Goal: Task Accomplishment & Management: Use online tool/utility

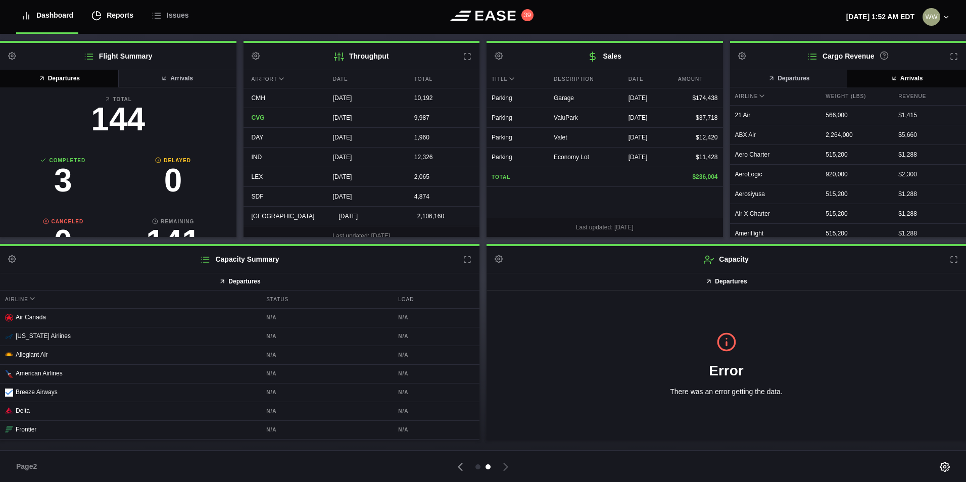
click at [121, 18] on div "Reports" at bounding box center [112, 15] width 42 height 34
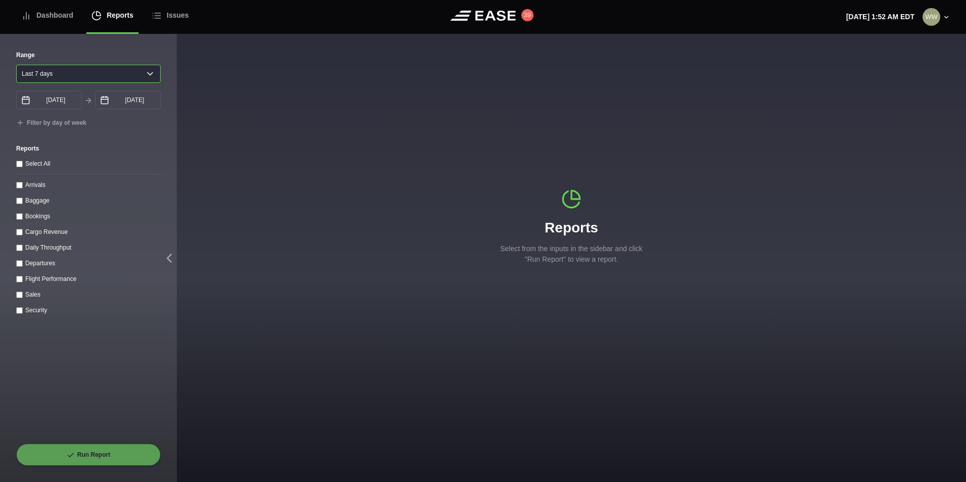
click at [83, 74] on select "Yesterday Last 7 days Last 14 days Last 30 days Last 6 weeks" at bounding box center [88, 74] width 145 height 18
select select "1"
click at [16, 65] on select "Yesterday Last 7 days Last 14 days Last 30 days Last 6 weeks" at bounding box center [88, 74] width 145 height 18
type input "08/20/2025"
click at [20, 184] on input "Arrivals" at bounding box center [19, 185] width 7 height 7
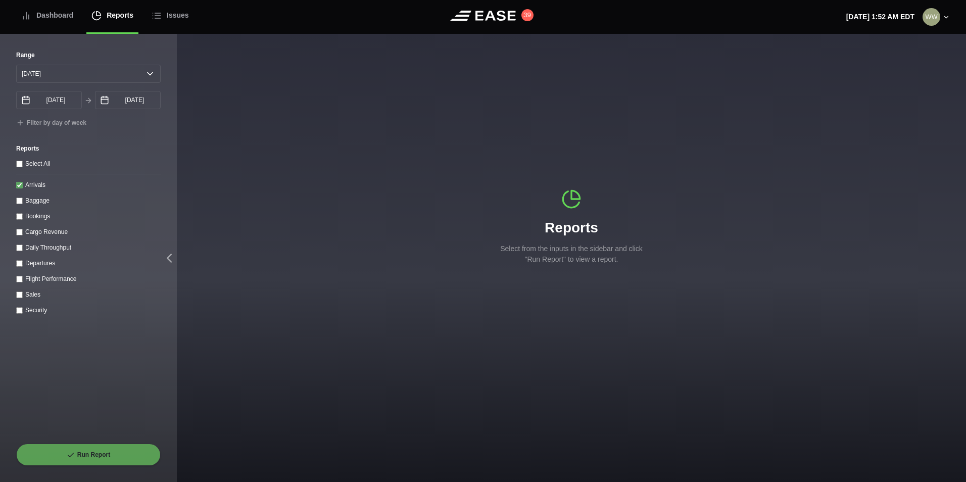
checkbox input "true"
click at [118, 451] on button "Run Report" at bounding box center [88, 455] width 145 height 22
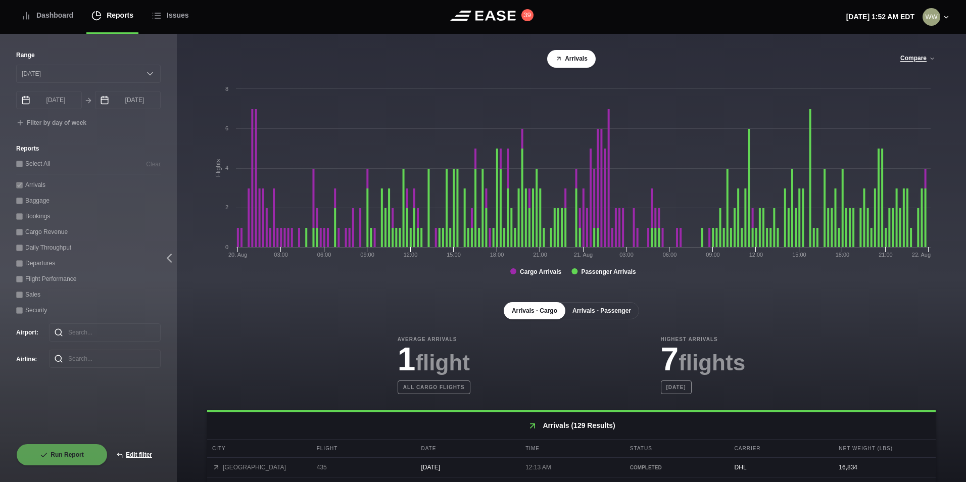
click at [603, 316] on button "Arrivals - Passenger" at bounding box center [601, 310] width 75 height 17
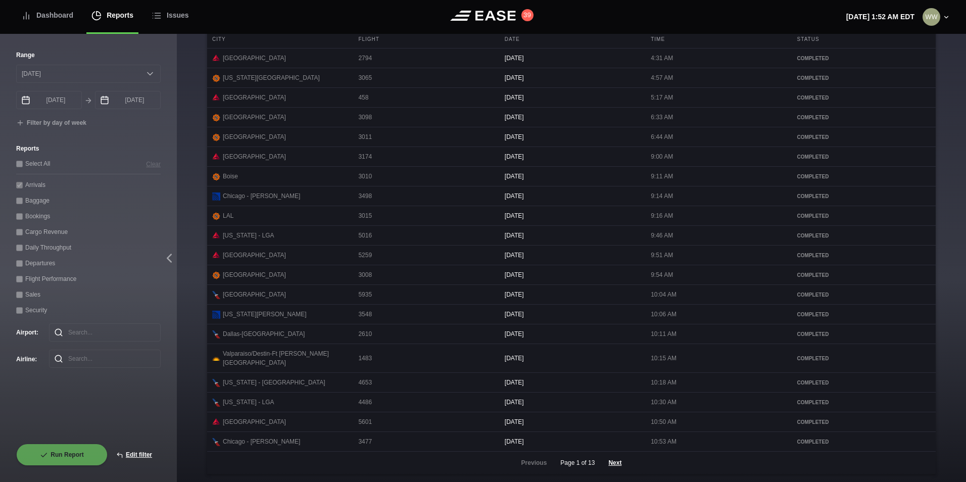
scroll to position [413, 0]
click at [608, 462] on button "Next" at bounding box center [615, 463] width 30 height 22
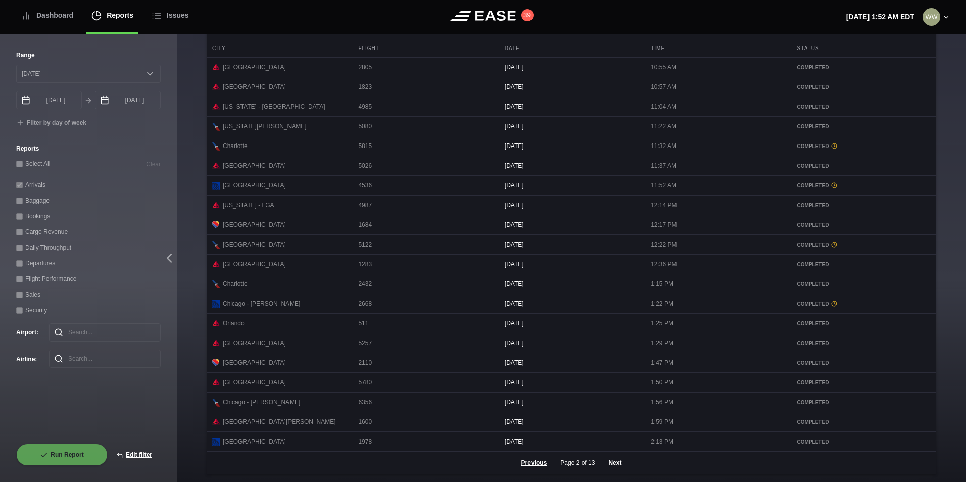
click at [615, 460] on button "Next" at bounding box center [615, 463] width 30 height 22
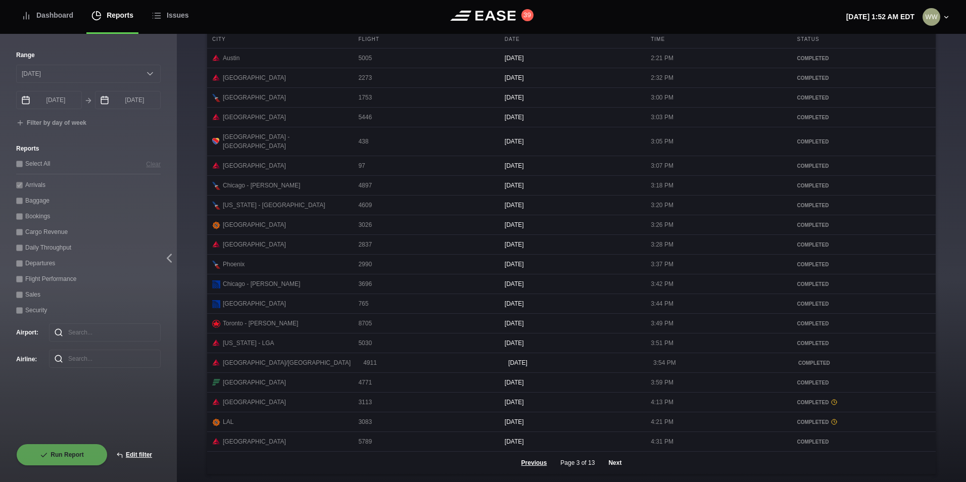
click at [614, 467] on button "Next" at bounding box center [615, 463] width 30 height 22
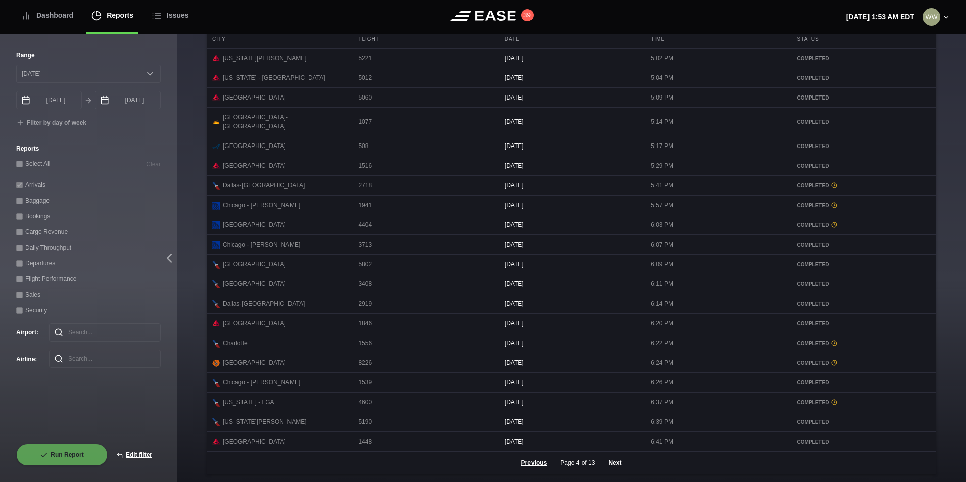
click at [619, 465] on button "Next" at bounding box center [615, 463] width 30 height 22
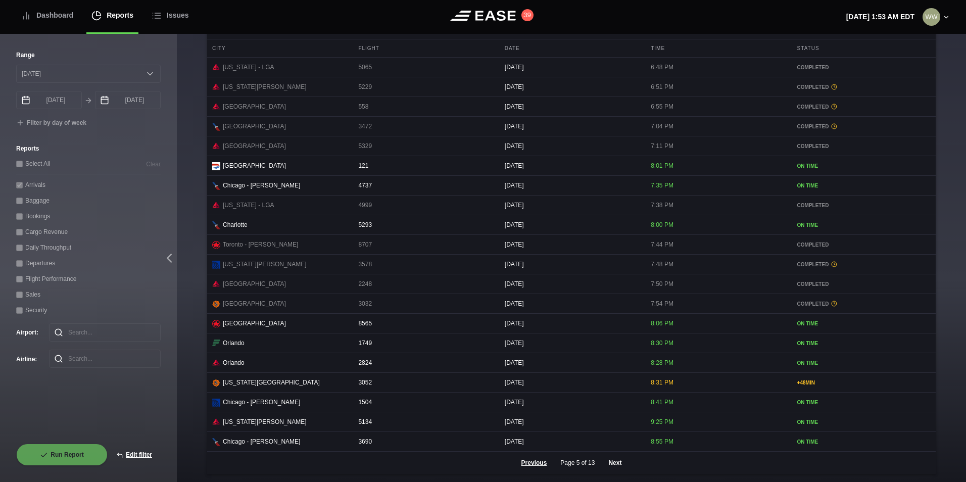
click at [615, 460] on button "Next" at bounding box center [615, 463] width 30 height 22
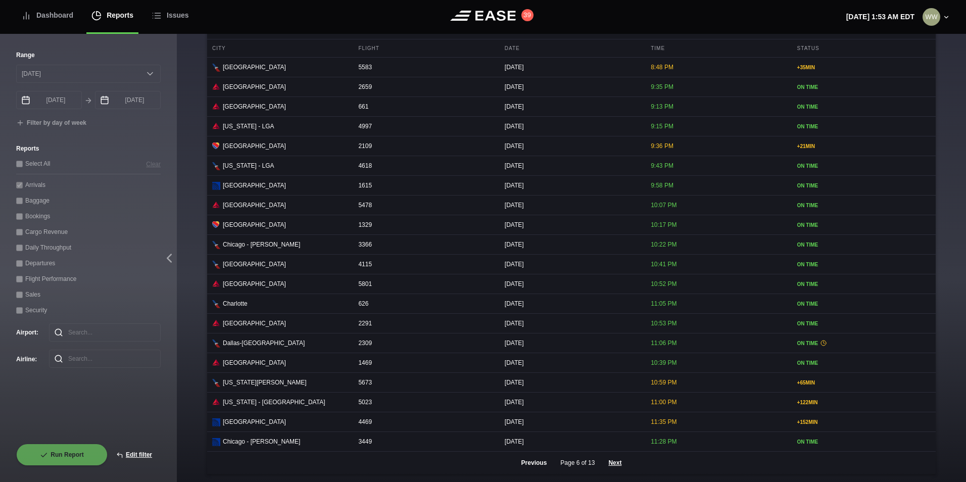
click at [540, 463] on button "Previous" at bounding box center [534, 463] width 43 height 22
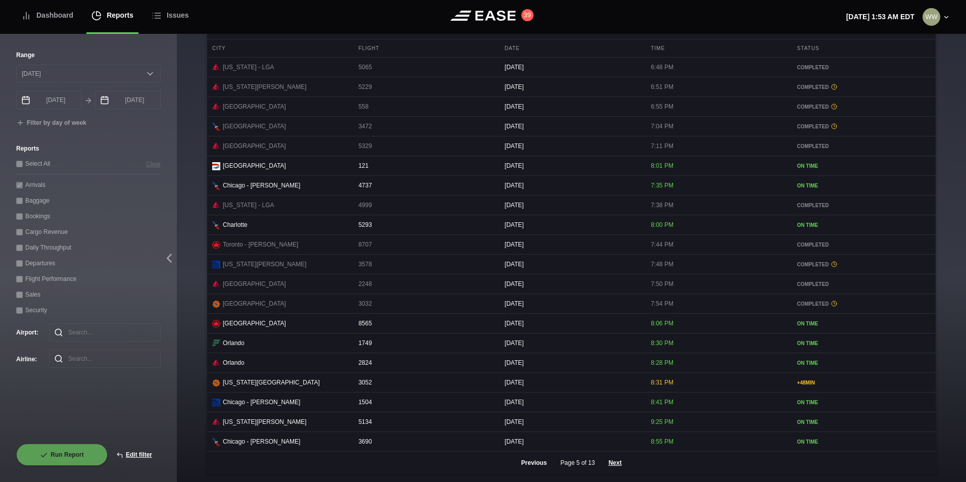
click at [540, 463] on button "Previous" at bounding box center [534, 463] width 43 height 22
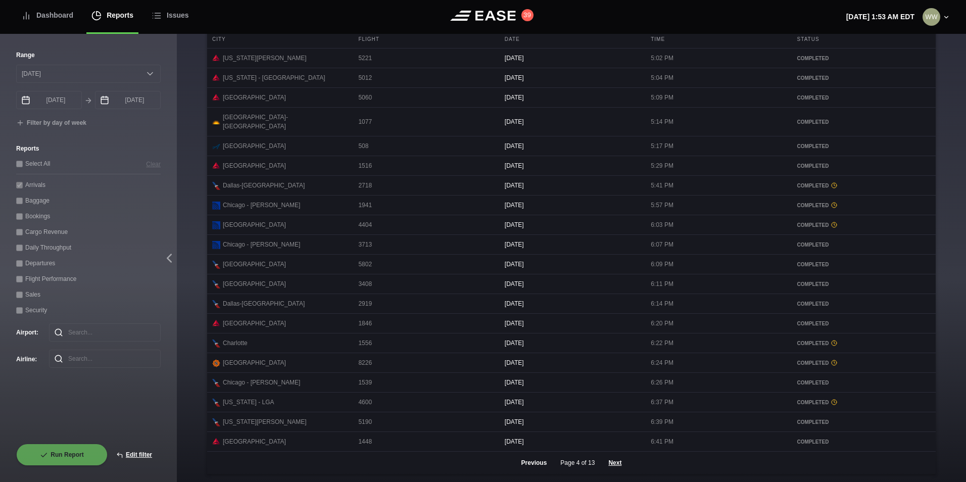
click at [540, 463] on button "Previous" at bounding box center [534, 463] width 43 height 22
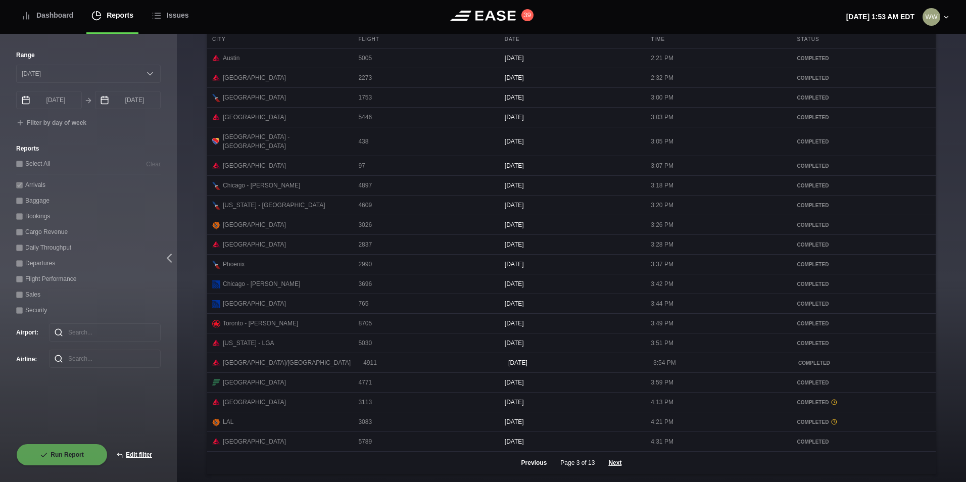
click at [540, 463] on button "Previous" at bounding box center [534, 463] width 43 height 22
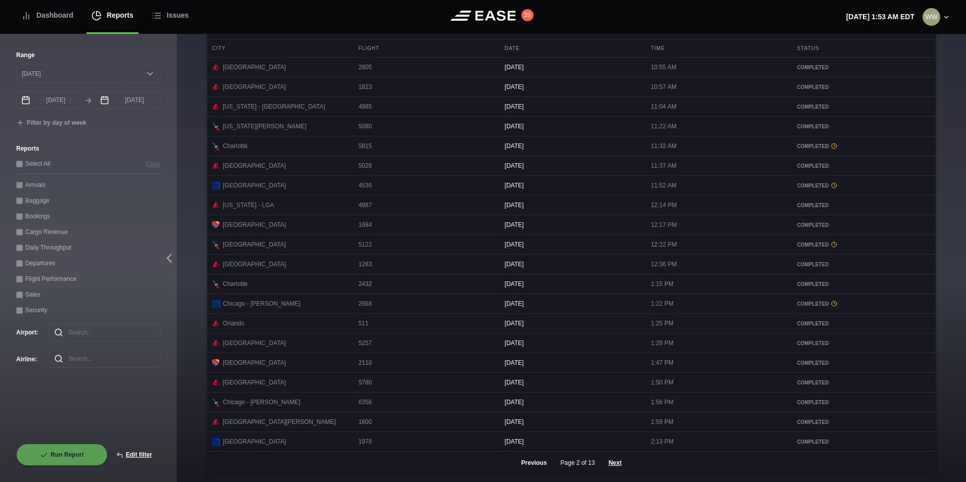
click at [540, 462] on button "Previous" at bounding box center [534, 463] width 43 height 22
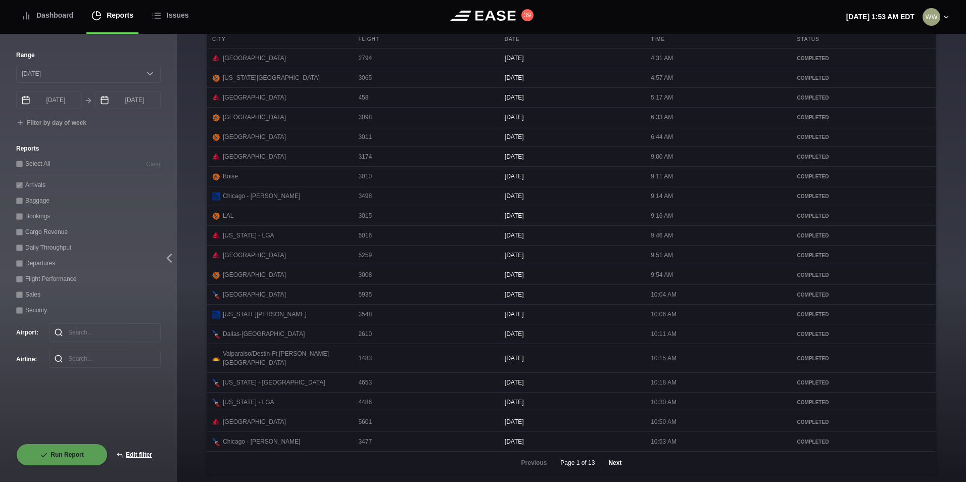
click at [623, 467] on button "Next" at bounding box center [615, 463] width 30 height 22
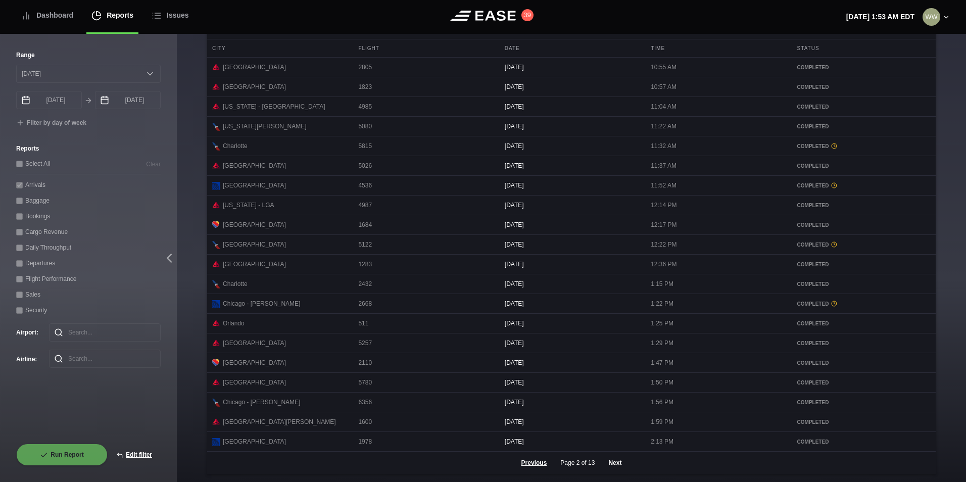
click at [610, 458] on button "Next" at bounding box center [615, 463] width 30 height 22
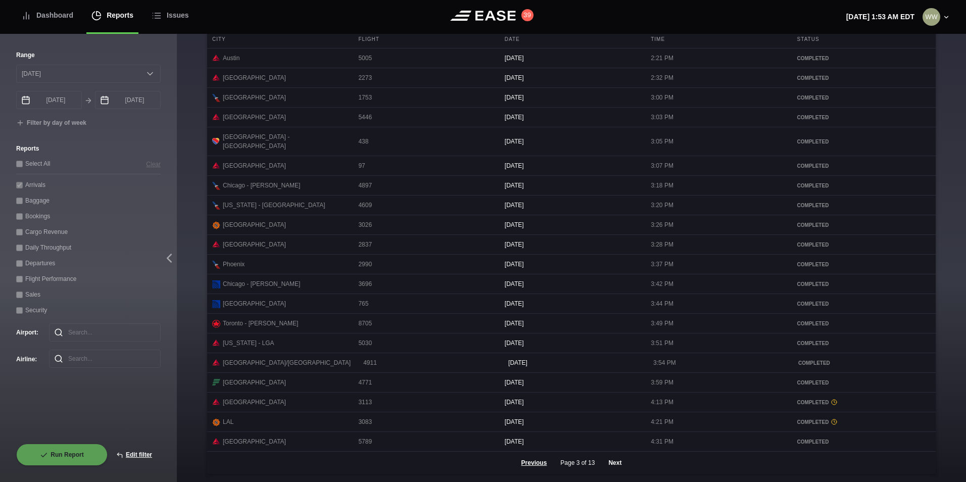
click at [602, 462] on button "Next" at bounding box center [615, 463] width 30 height 22
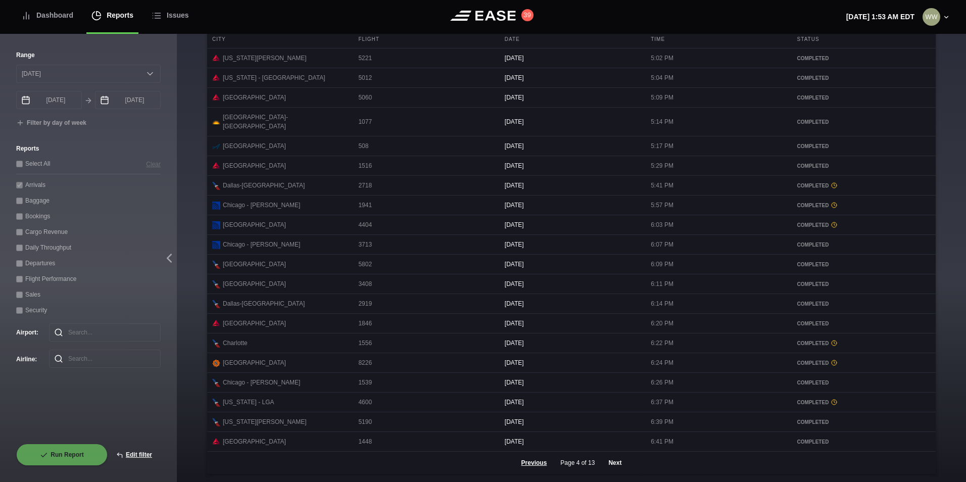
click at [604, 473] on button "Next" at bounding box center [615, 463] width 30 height 22
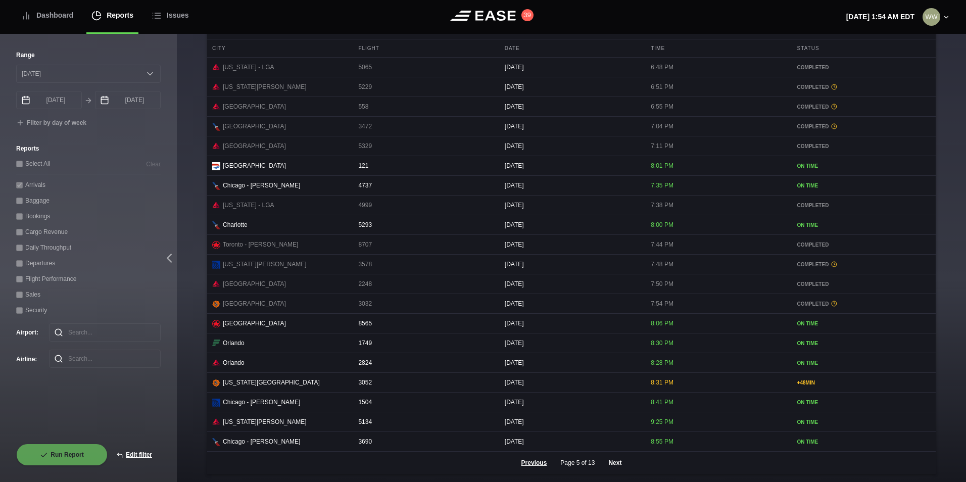
click at [611, 463] on button "Next" at bounding box center [615, 463] width 30 height 22
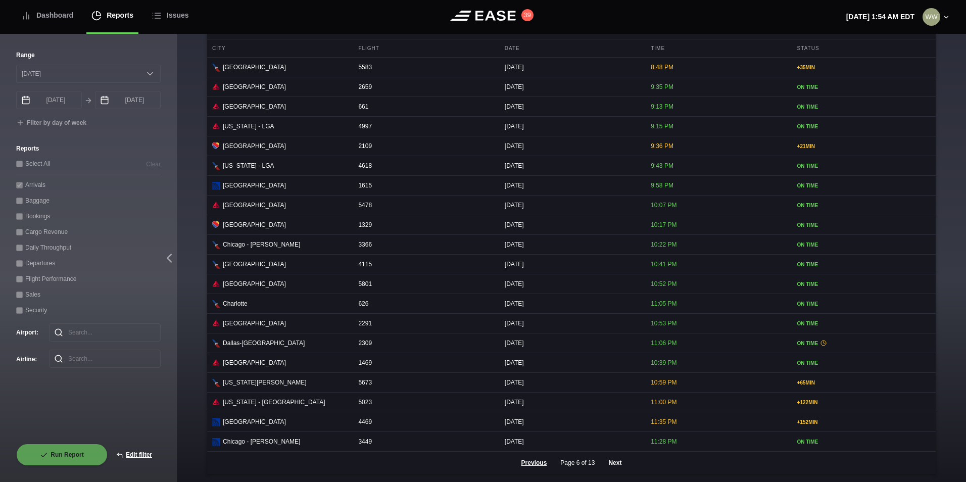
click at [607, 461] on button "Next" at bounding box center [615, 463] width 30 height 22
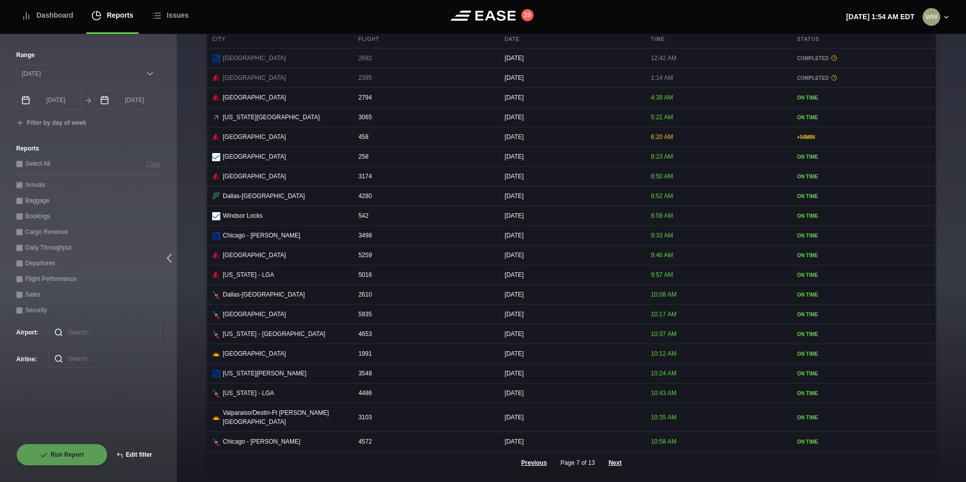
click at [144, 456] on button "Edit filter" at bounding box center [134, 455] width 53 height 22
select select "0"
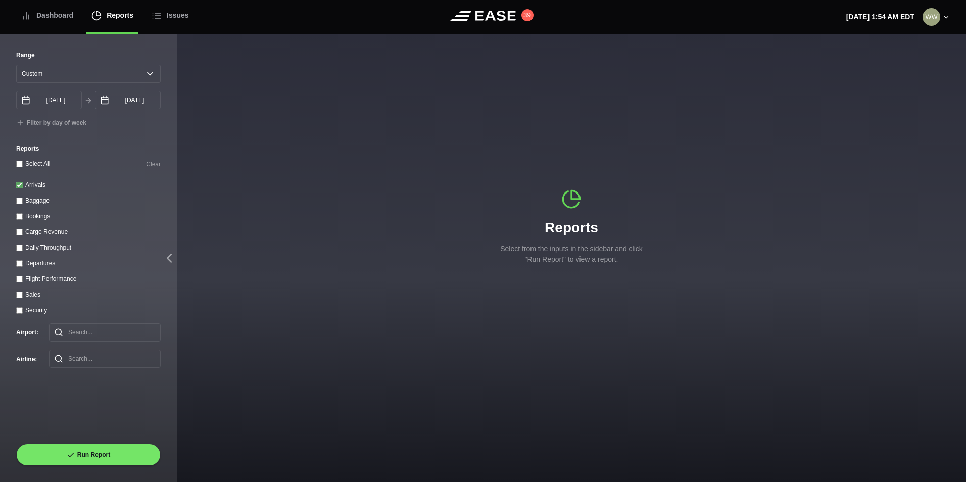
click at [20, 188] on input "Arrivals" at bounding box center [19, 185] width 7 height 7
checkbox input "false"
click at [19, 265] on input "Departures" at bounding box center [19, 263] width 7 height 7
checkbox input "true"
click at [37, 79] on select "Yesterday Last 7 days Last 14 days Last 30 days Last 6 weeks Custom" at bounding box center [88, 74] width 145 height 18
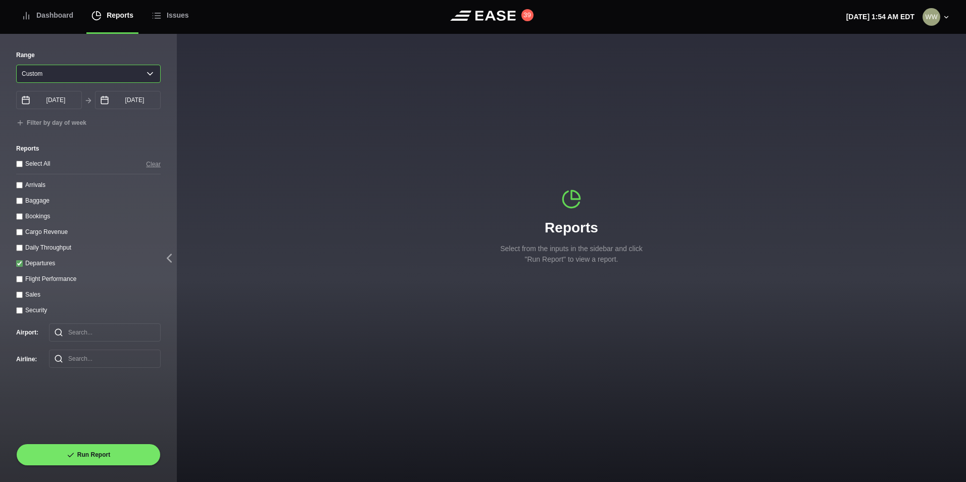
select select "1"
click at [16, 65] on select "Yesterday Last 7 days Last 14 days Last 30 days Last 6 weeks Custom" at bounding box center [88, 74] width 145 height 18
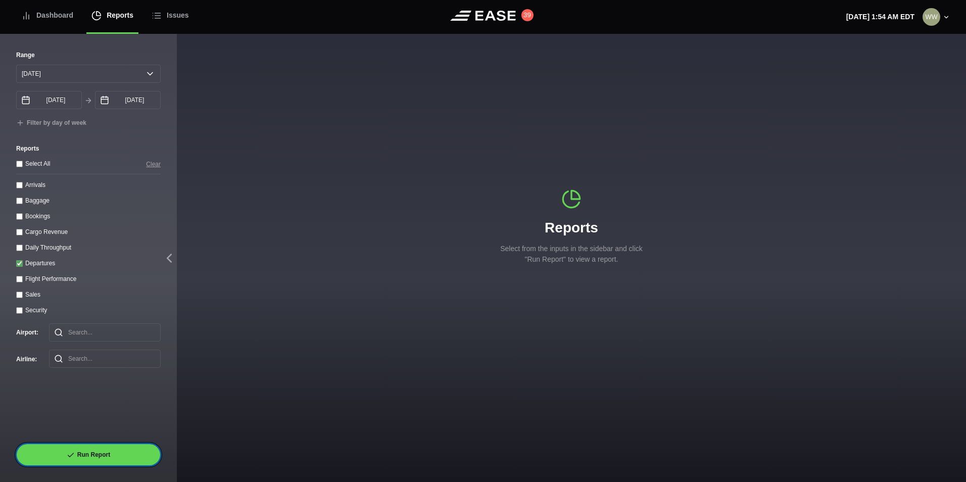
click at [80, 449] on button "Run Report" at bounding box center [88, 455] width 145 height 22
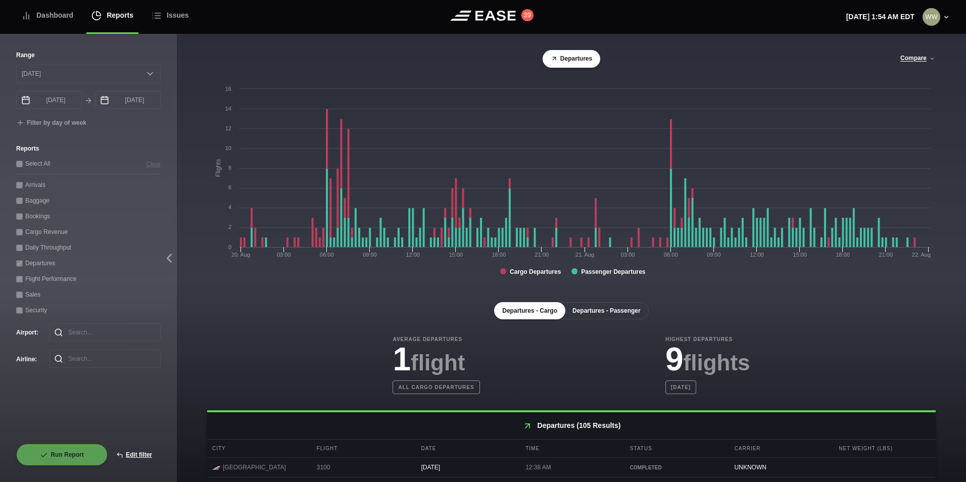
click at [633, 311] on button "Departures - Passenger" at bounding box center [606, 310] width 84 height 17
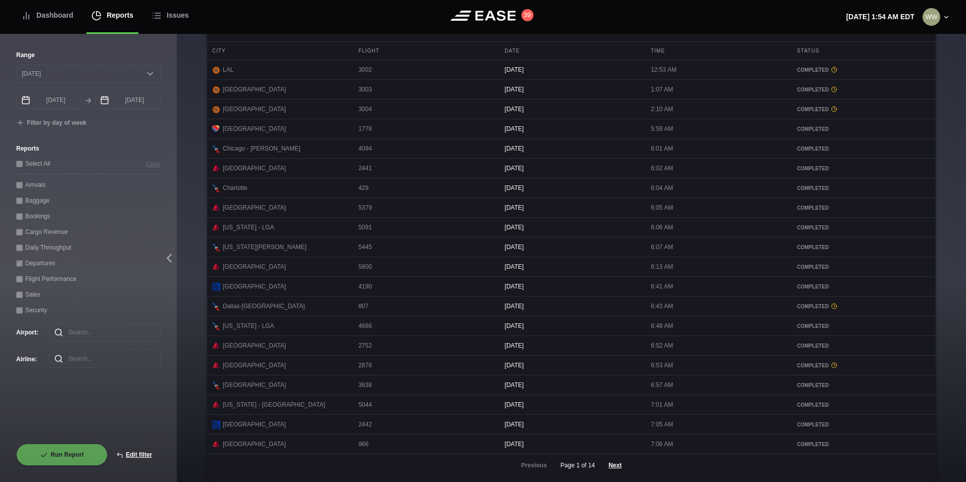
scroll to position [404, 0]
click at [615, 471] on button "Next" at bounding box center [615, 463] width 30 height 22
click at [610, 471] on button "Next" at bounding box center [615, 463] width 30 height 22
click at [613, 477] on button "Next" at bounding box center [615, 468] width 30 height 22
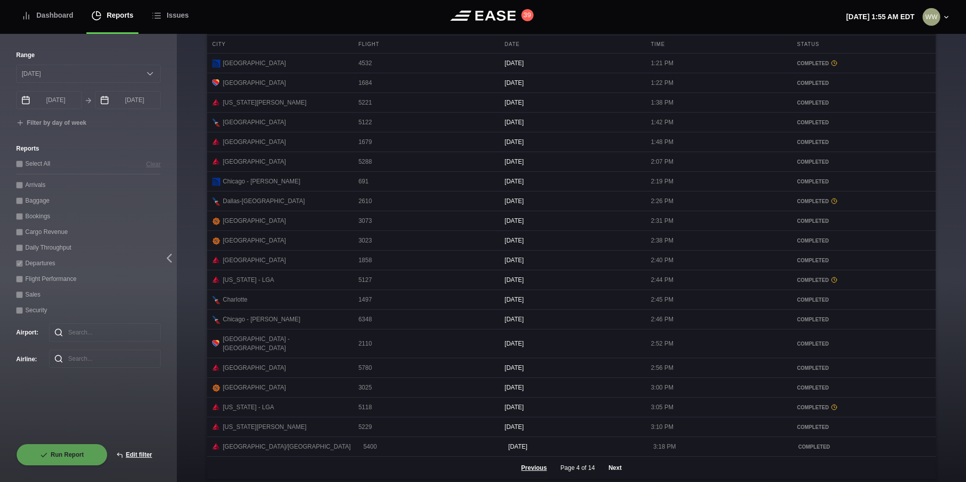
click at [617, 471] on button "Next" at bounding box center [615, 468] width 30 height 22
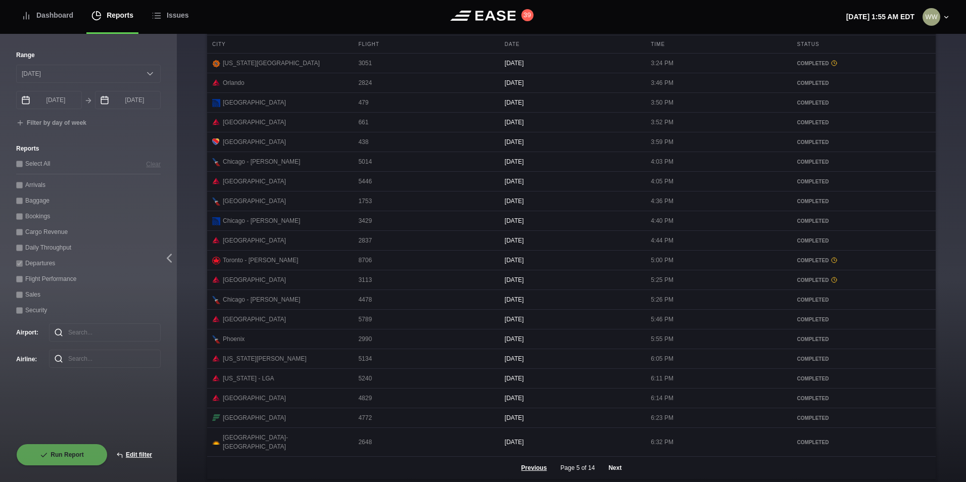
click at [606, 476] on button "Next" at bounding box center [615, 468] width 30 height 22
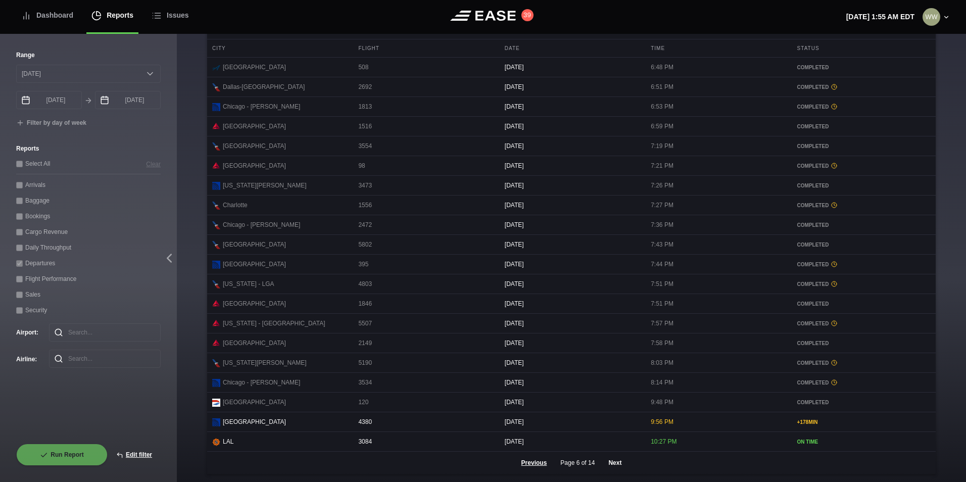
click at [623, 469] on button "Next" at bounding box center [615, 463] width 30 height 22
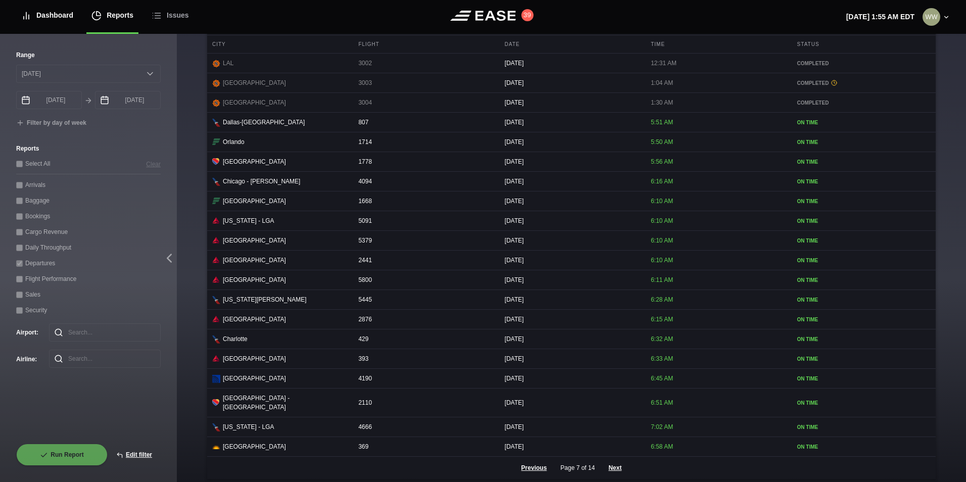
click at [42, 5] on div "Dashboard" at bounding box center [47, 15] width 52 height 34
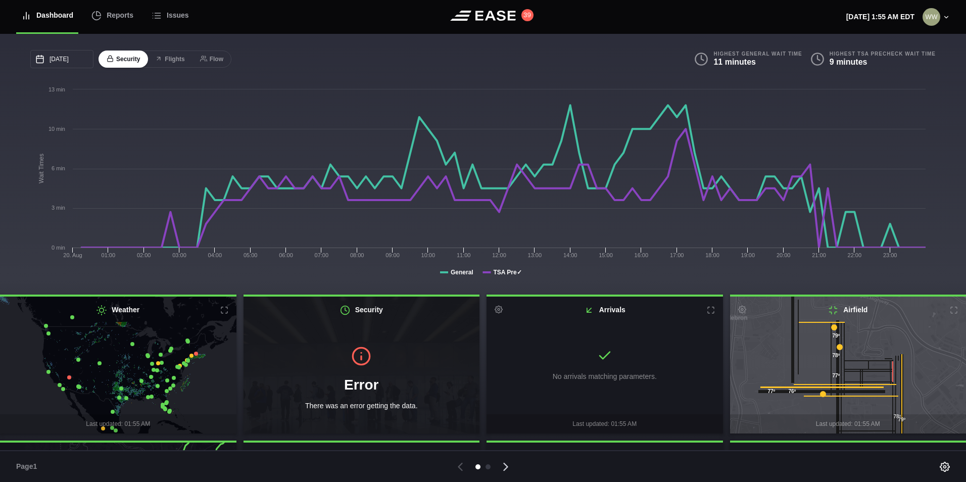
click at [504, 464] on icon at bounding box center [506, 467] width 14 height 14
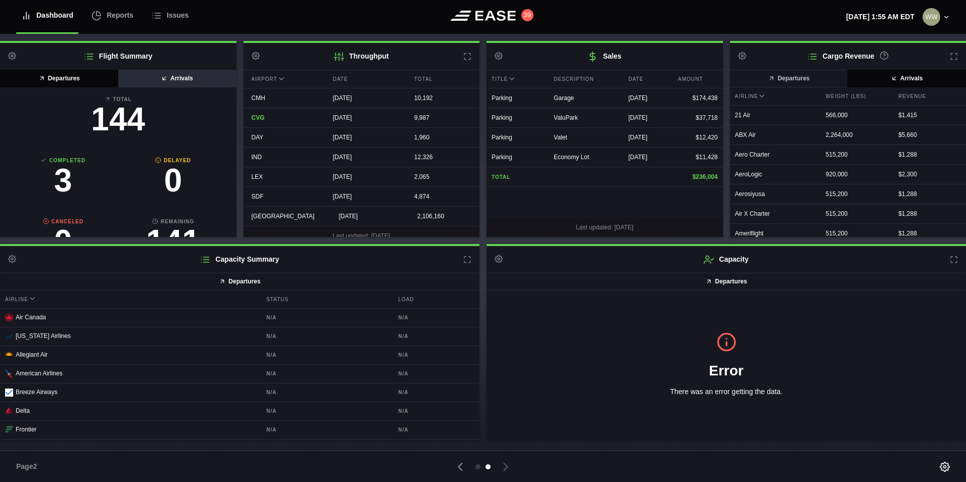
click at [162, 84] on button "Arrivals" at bounding box center [177, 79] width 119 height 18
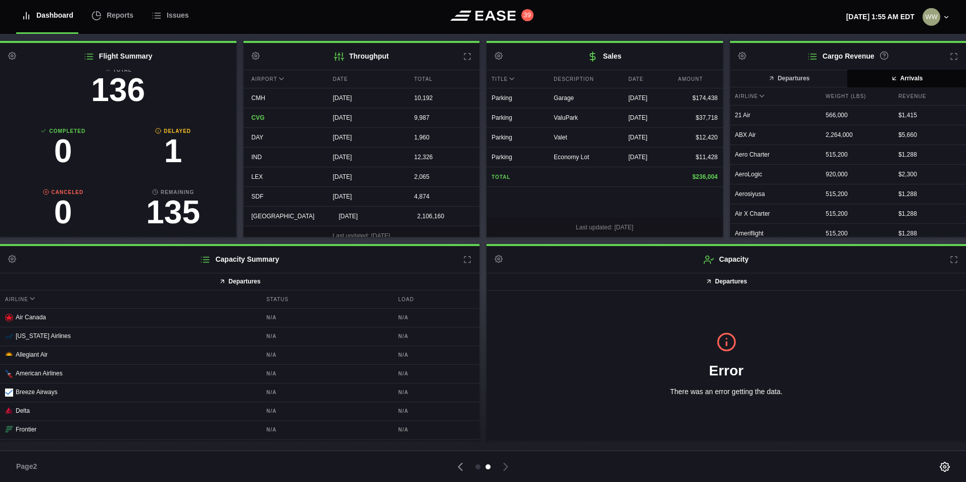
scroll to position [55, 0]
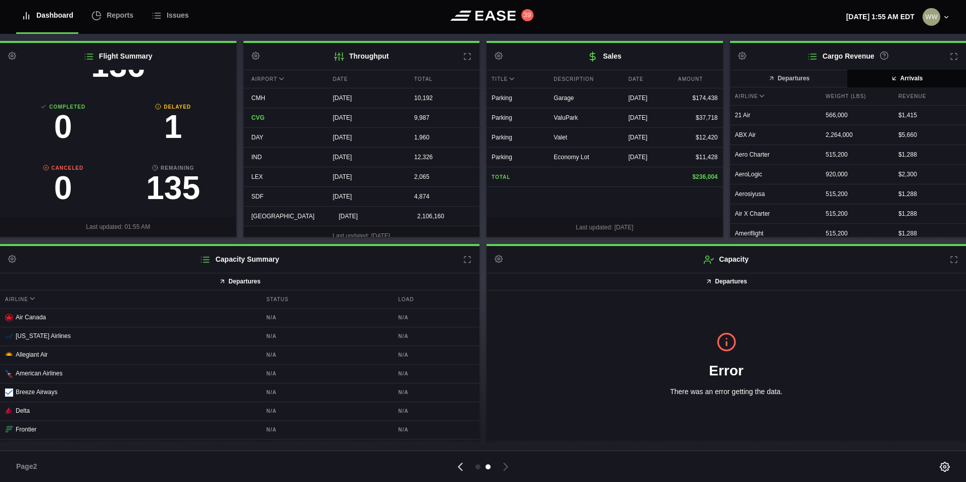
click at [459, 467] on icon at bounding box center [461, 466] width 4 height 7
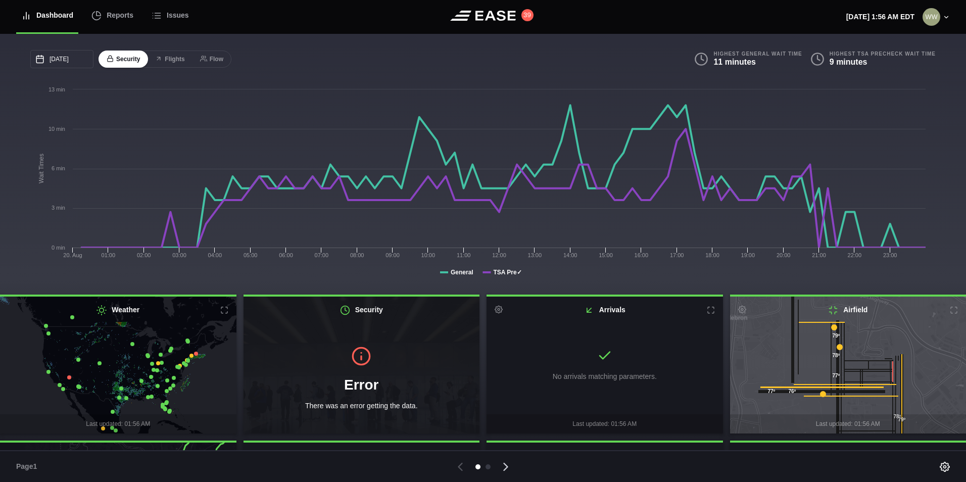
click at [504, 468] on icon at bounding box center [506, 467] width 14 height 14
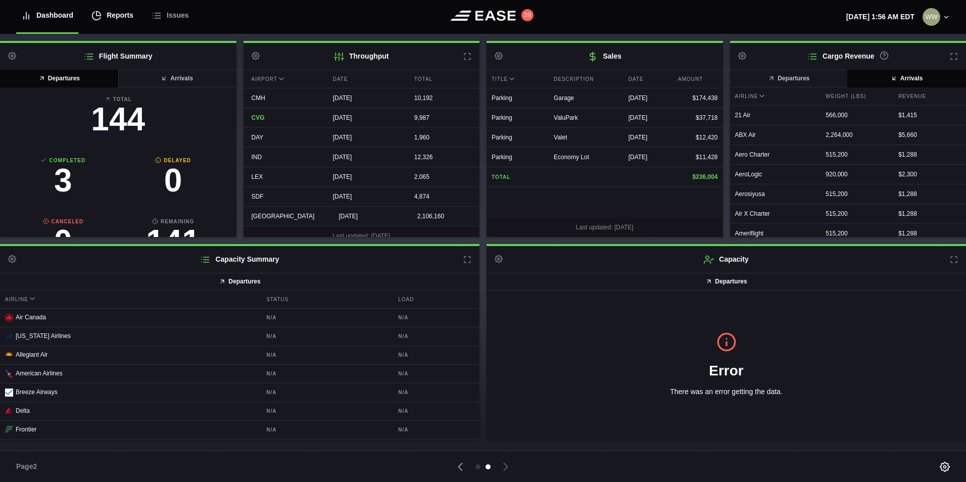
click at [122, 23] on div "Reports" at bounding box center [112, 15] width 42 height 34
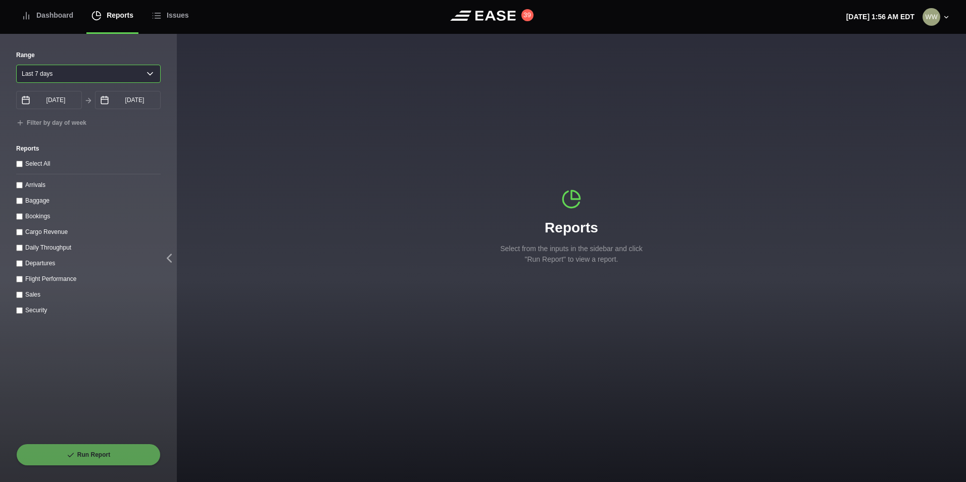
click at [63, 72] on select "Yesterday Last 7 days Last 14 days Last 30 days Last 6 weeks" at bounding box center [88, 74] width 145 height 18
select select "30"
click at [16, 65] on select "Yesterday Last 7 days Last 14 days Last 30 days Last 6 weeks" at bounding box center [88, 74] width 145 height 18
type input "07/22/2025"
click at [19, 247] on throughput "Daily Throughput" at bounding box center [19, 248] width 7 height 7
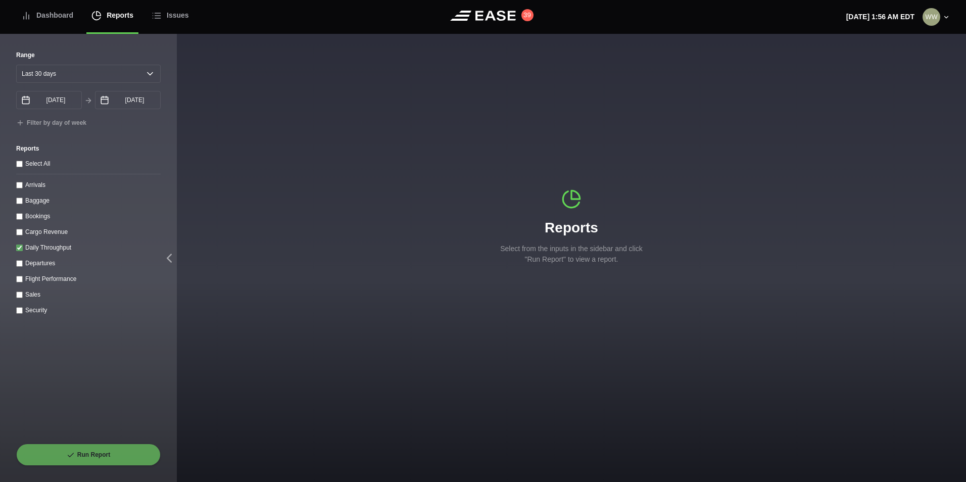
checkbox throughput "true"
click at [105, 449] on button "Run Report" at bounding box center [88, 455] width 145 height 22
select select "30"
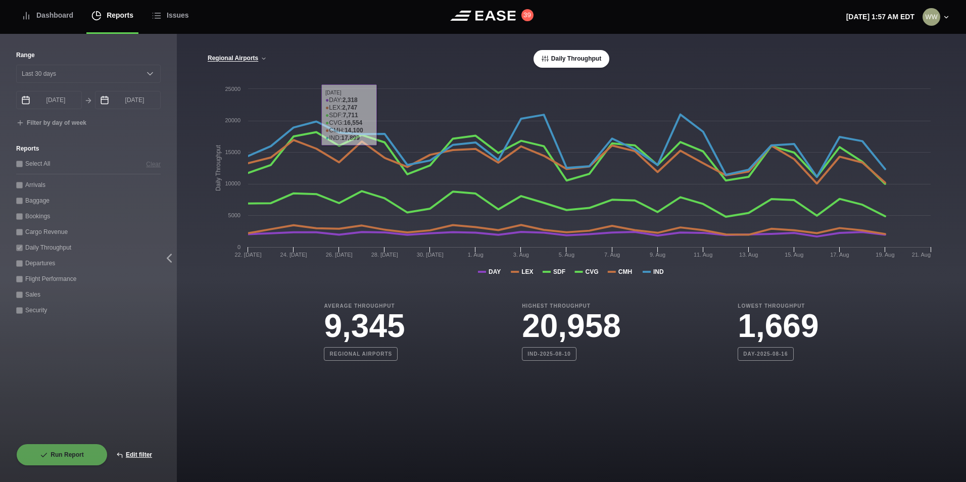
click at [217, 53] on div "Regional Airports Regional Airports CVG Only All Airports Daily Throughput" at bounding box center [571, 59] width 729 height 18
click at [219, 59] on button "Regional Airports" at bounding box center [237, 58] width 60 height 7
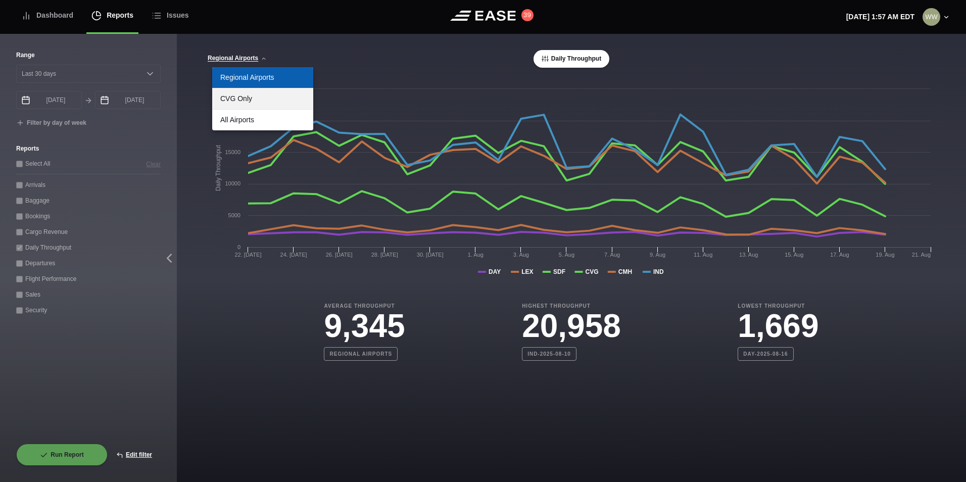
click at [241, 107] on link "CVG Only" at bounding box center [262, 98] width 101 height 21
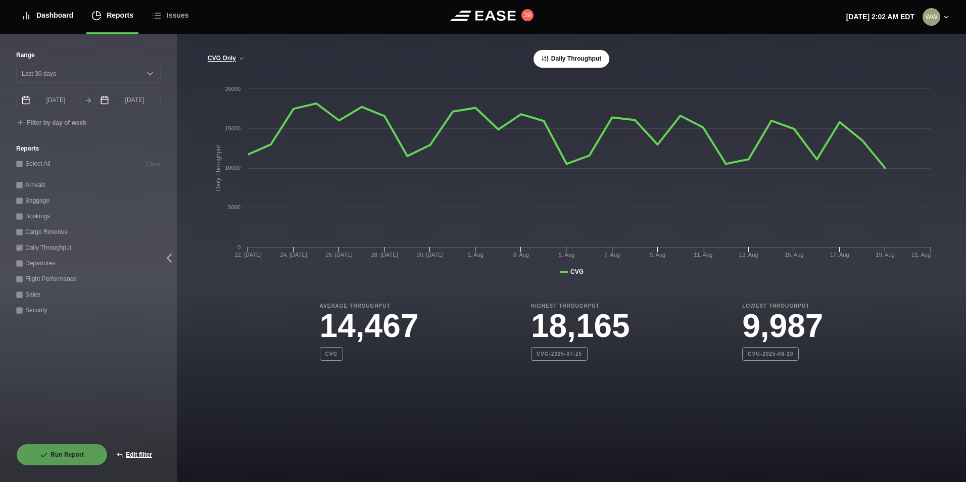
click at [52, 18] on div "Dashboard" at bounding box center [47, 15] width 52 height 34
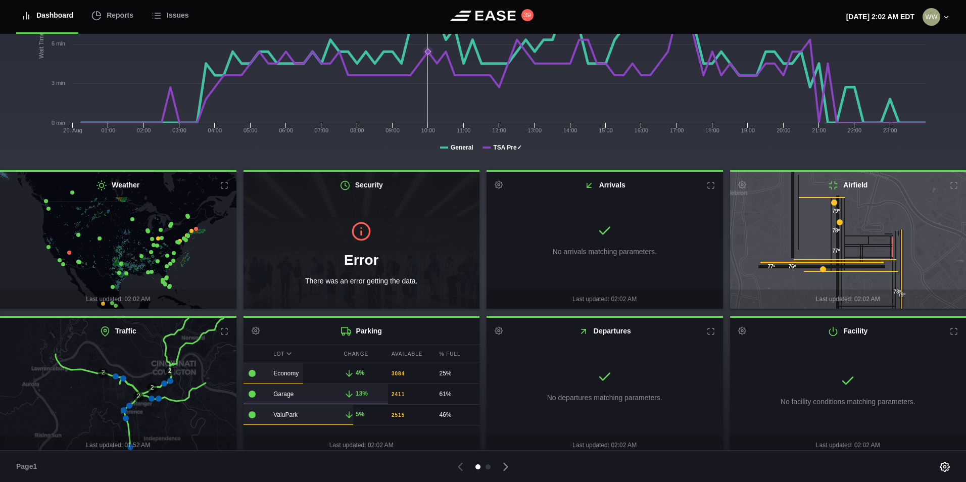
scroll to position [130, 0]
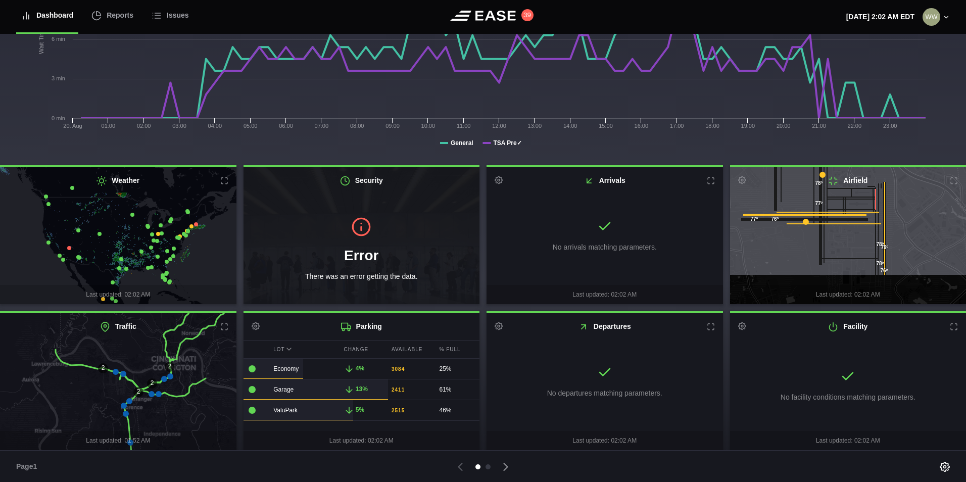
drag, startPoint x: 922, startPoint y: 254, endPoint x: 908, endPoint y: 215, distance: 42.1
click at [905, 211] on icon at bounding box center [830, 192] width 285 height 167
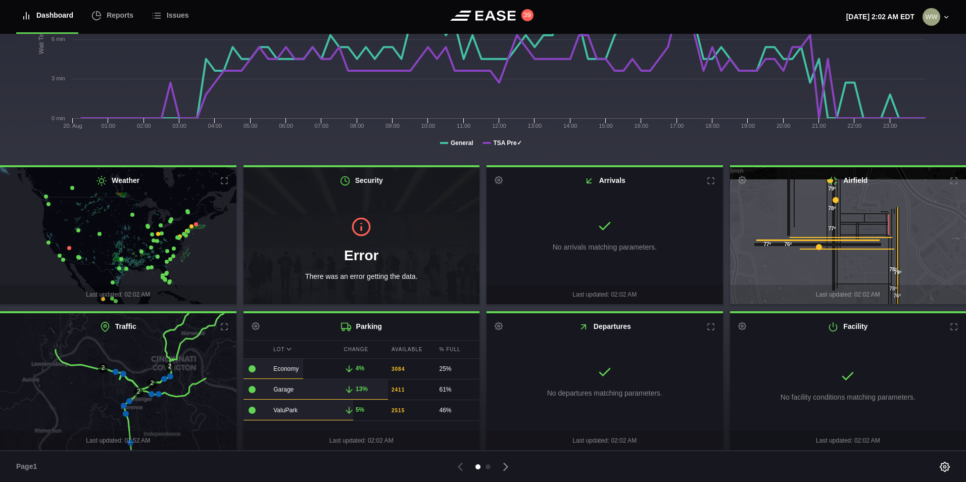
drag, startPoint x: 910, startPoint y: 215, endPoint x: 923, endPoint y: 241, distance: 28.9
click at [923, 241] on icon at bounding box center [861, 261] width 285 height 167
click at [505, 475] on div "Page 1" at bounding box center [483, 466] width 966 height 32
click at [507, 469] on icon at bounding box center [506, 467] width 14 height 14
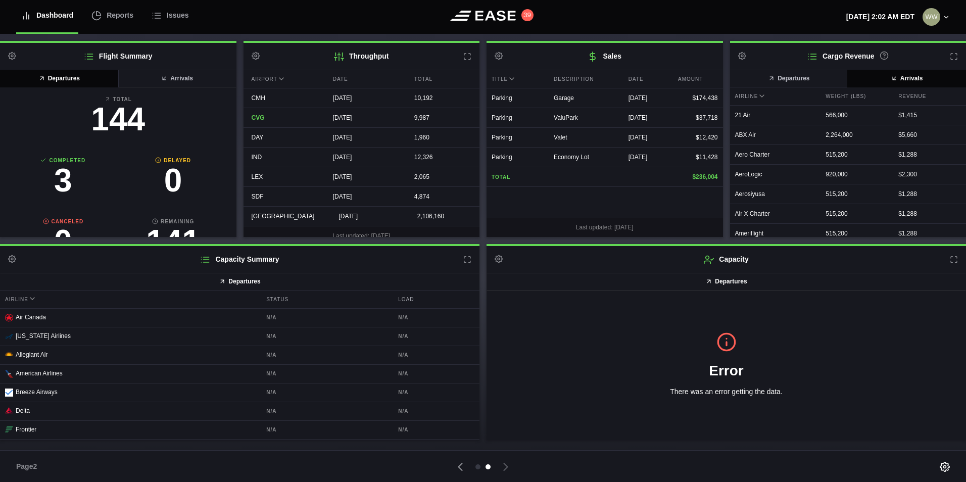
click at [466, 57] on icon at bounding box center [467, 57] width 8 height 8
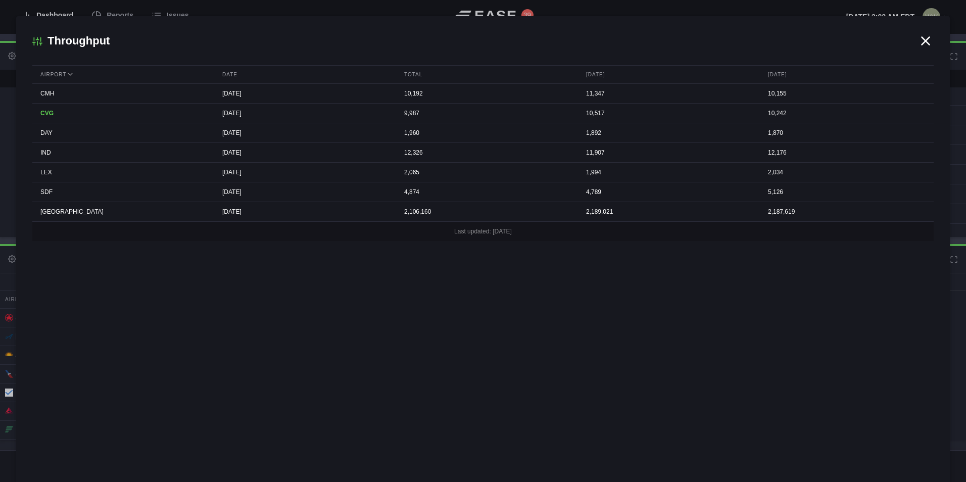
click at [923, 40] on icon at bounding box center [925, 40] width 15 height 15
